Goal: Transaction & Acquisition: Purchase product/service

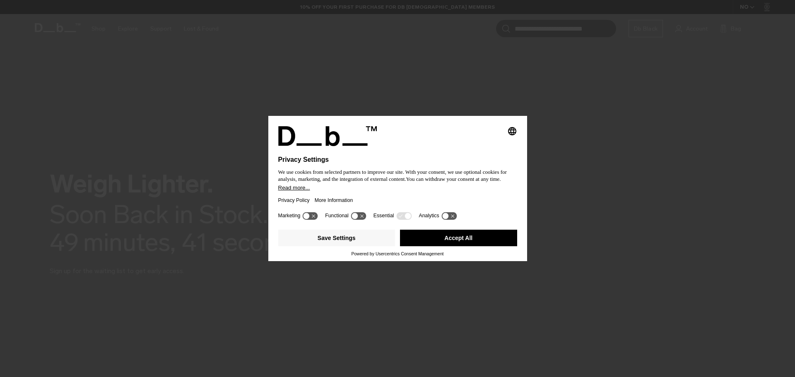
click at [466, 242] on button "Accept All" at bounding box center [458, 238] width 117 height 17
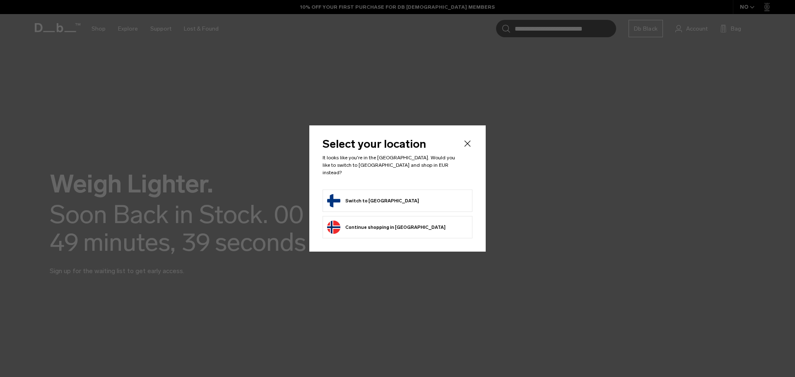
click at [367, 198] on button "Switch to [GEOGRAPHIC_DATA]" at bounding box center [373, 200] width 92 height 13
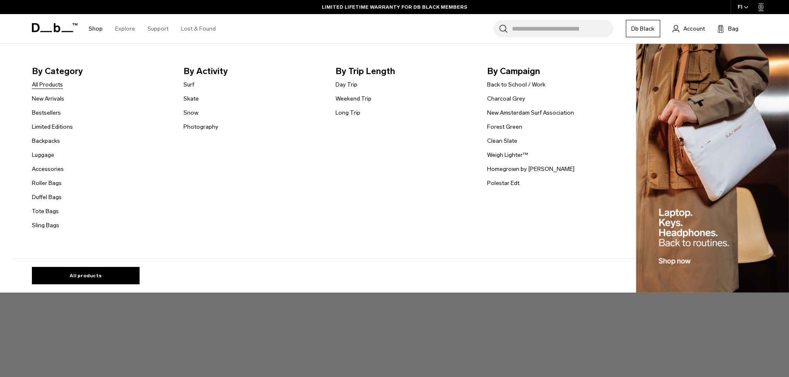
click at [54, 85] on link "All Products" at bounding box center [47, 84] width 31 height 9
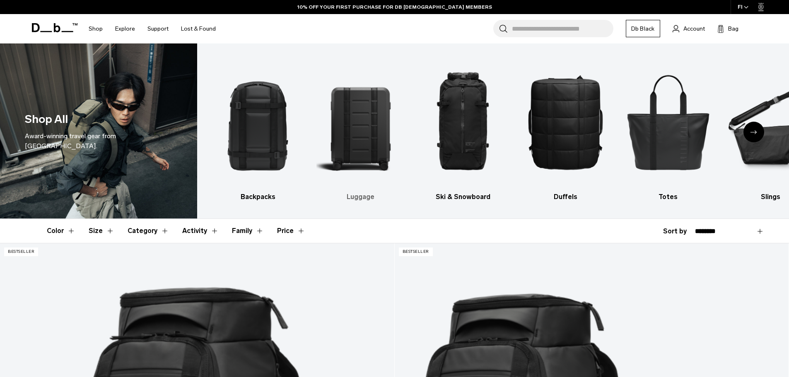
click at [365, 143] on img "2 / 10" at bounding box center [361, 122] width 88 height 132
